Goal: Check status: Check status

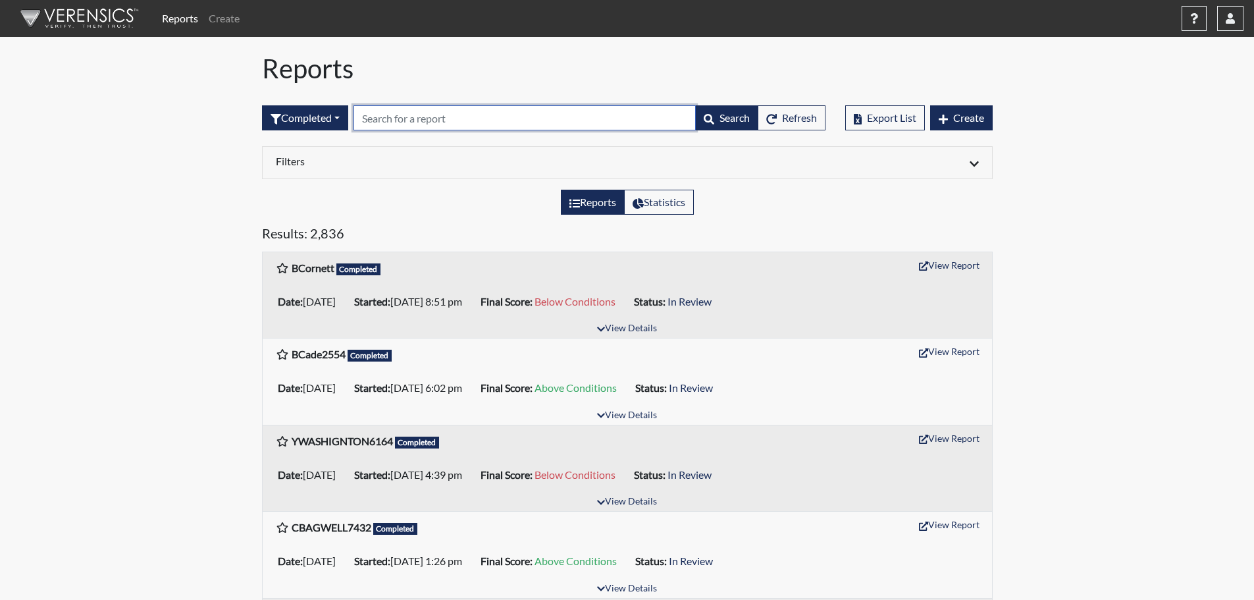
click at [406, 117] on input "text" at bounding box center [525, 117] width 342 height 25
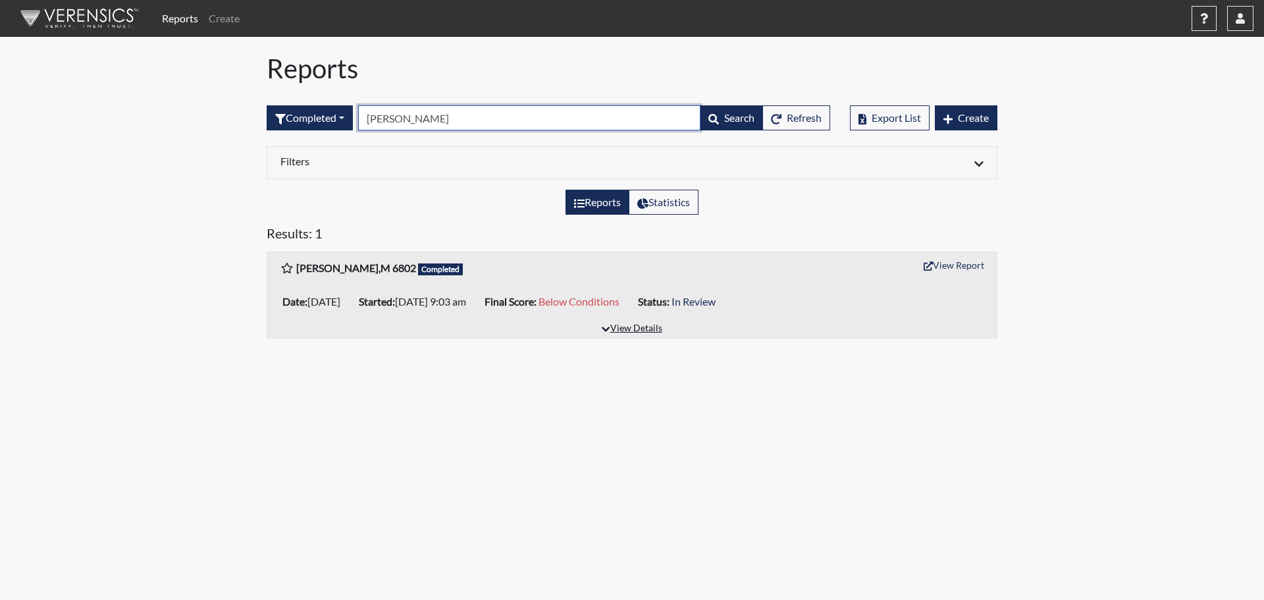
type input "[PERSON_NAME]"
click at [641, 327] on button "View Details" at bounding box center [632, 329] width 72 height 18
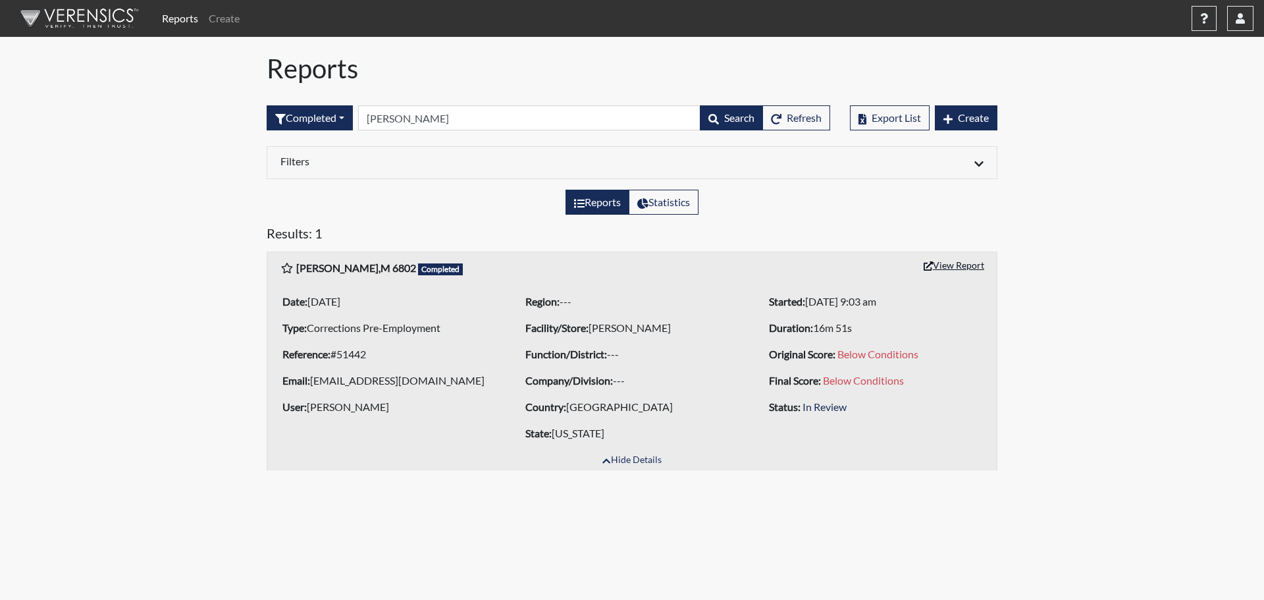
click at [965, 267] on button "View Report" at bounding box center [954, 265] width 72 height 20
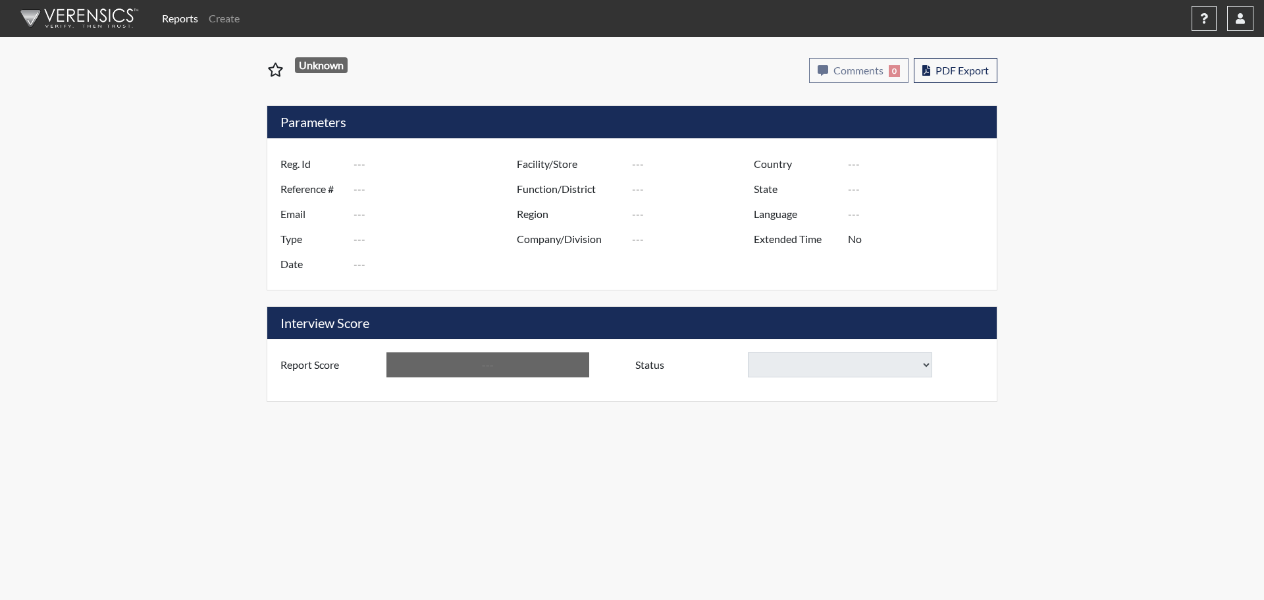
type input "[PERSON_NAME],M 6802"
type input "51442"
type input "[EMAIL_ADDRESS][DOMAIN_NAME]"
type input "Corrections Pre-Employment"
type input "[DATE]"
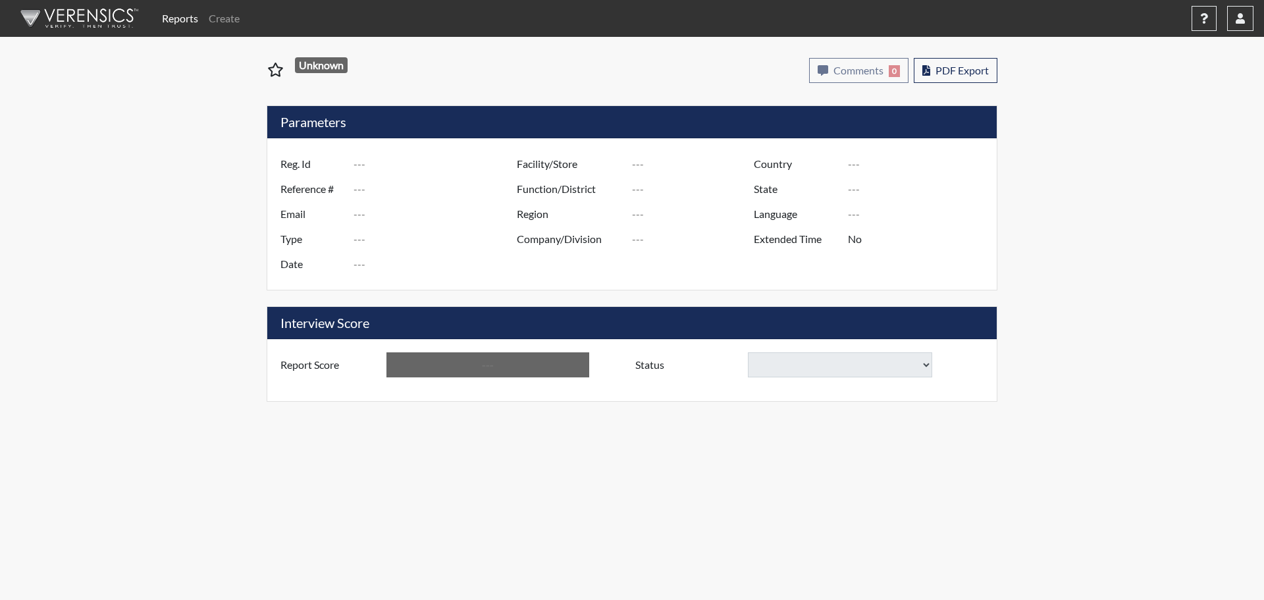
type input "[PERSON_NAME]"
type input "[GEOGRAPHIC_DATA]"
type input "[US_STATE]"
type input "English"
type input "Yes"
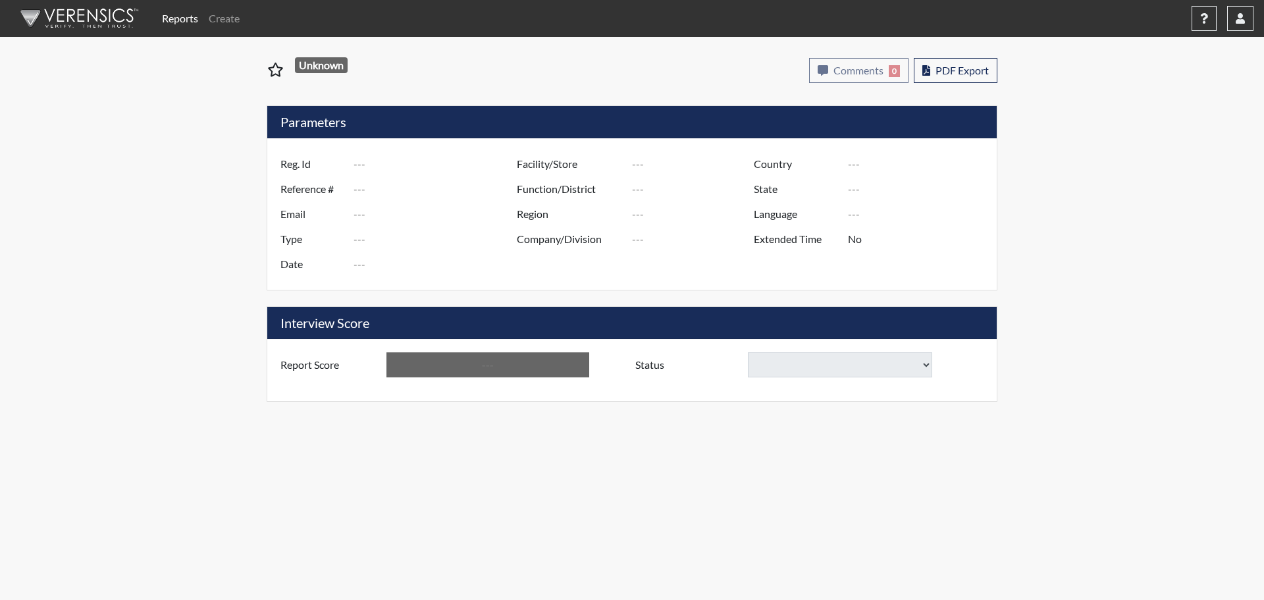
type input "Below Conditions"
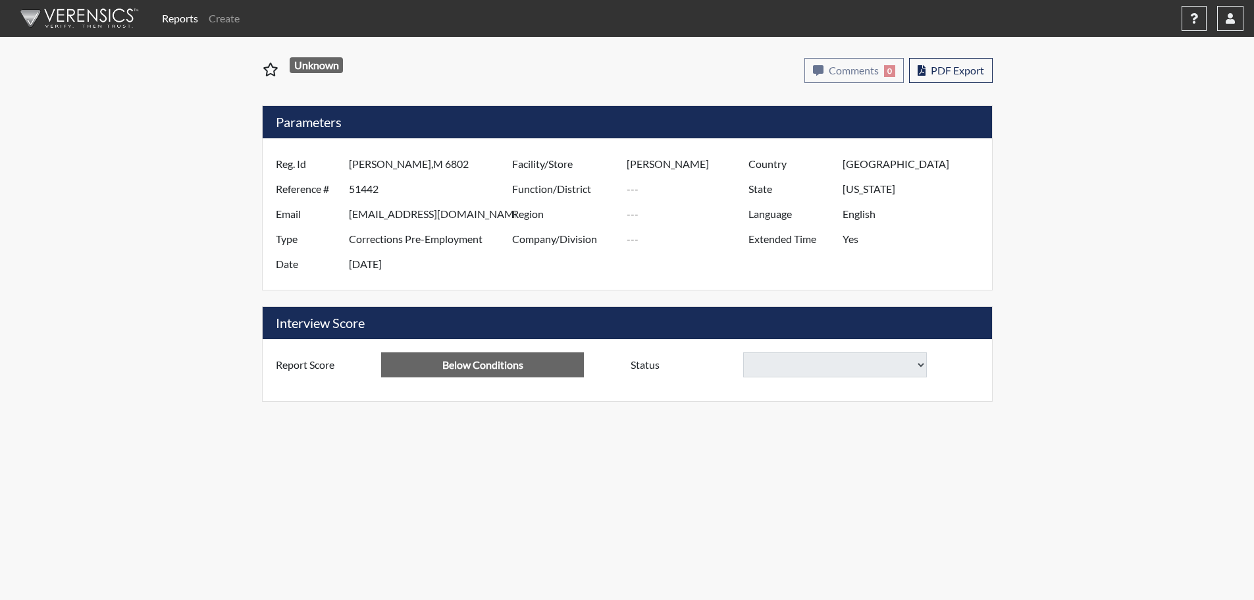
select select
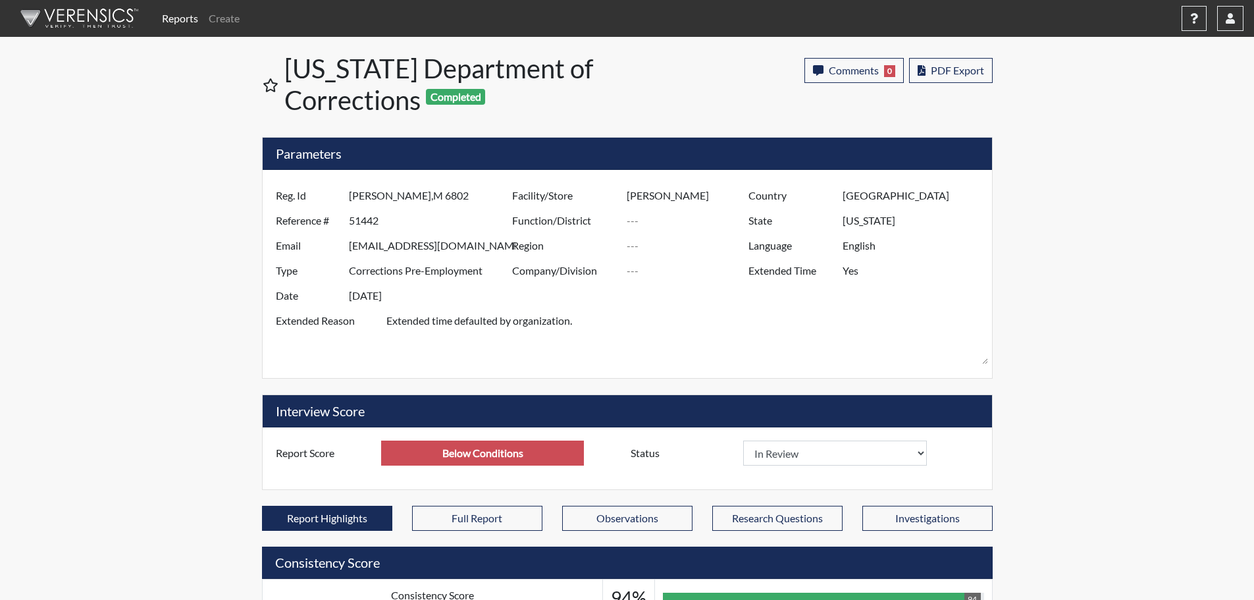
scroll to position [219, 547]
